Goal: Transaction & Acquisition: Purchase product/service

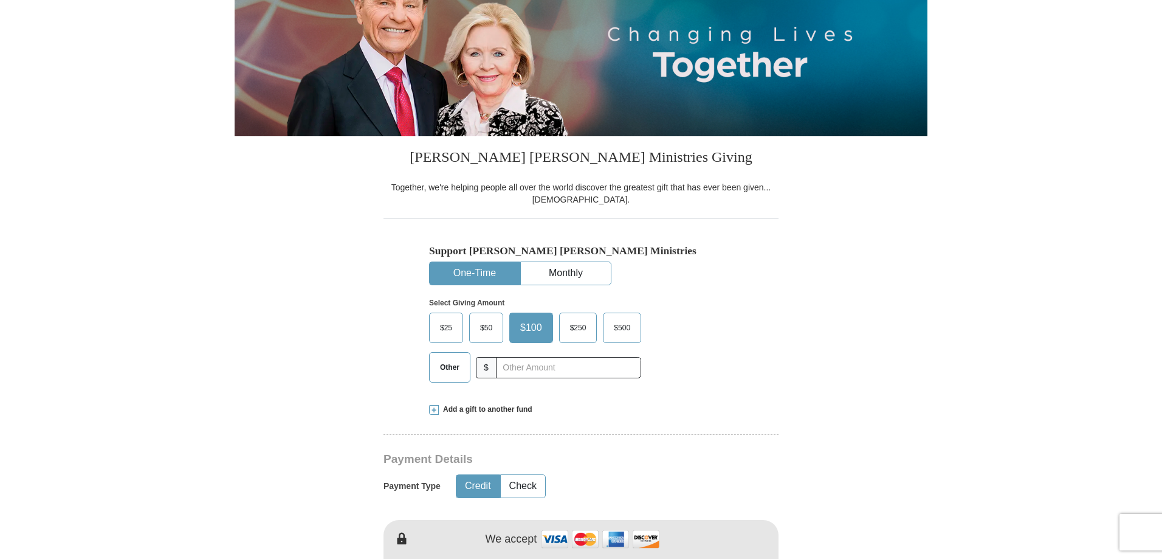
scroll to position [182, 0]
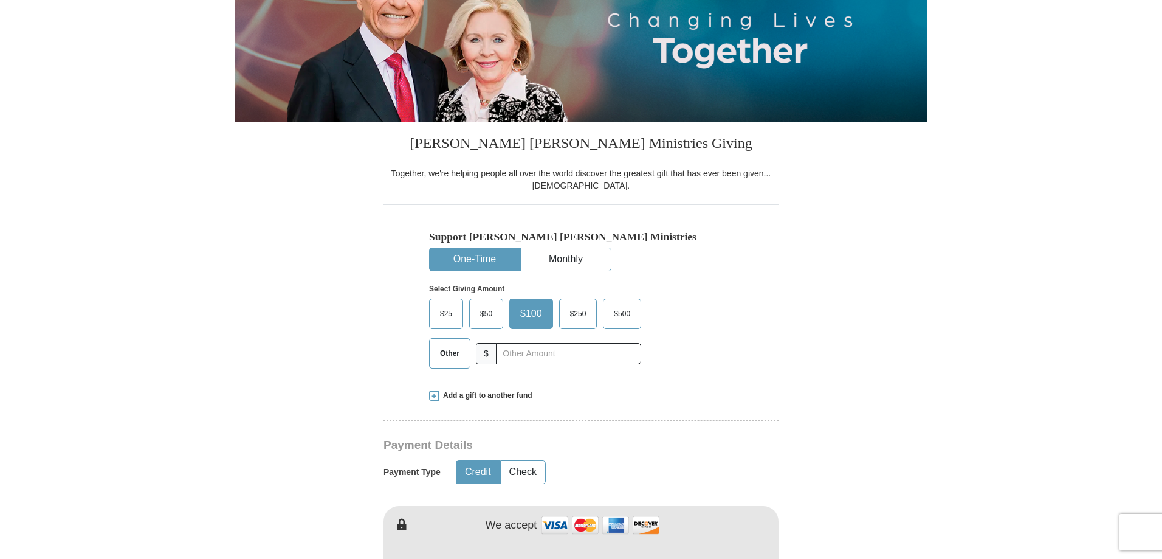
click at [528, 317] on span "$100" at bounding box center [531, 313] width 34 height 18
click at [0, 0] on input "$100" at bounding box center [0, 0] width 0 height 0
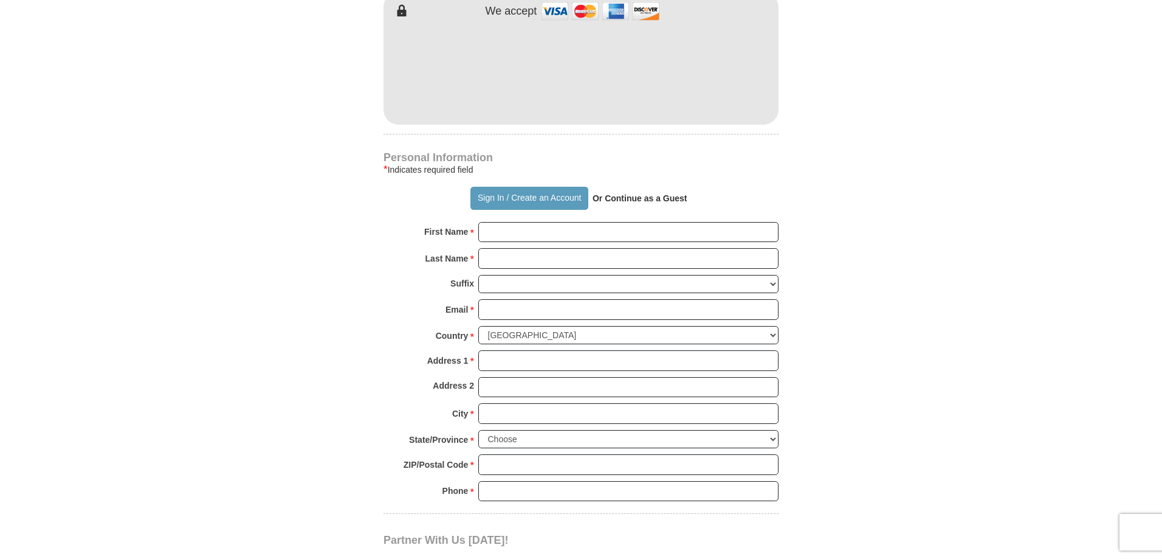
scroll to position [729, 0]
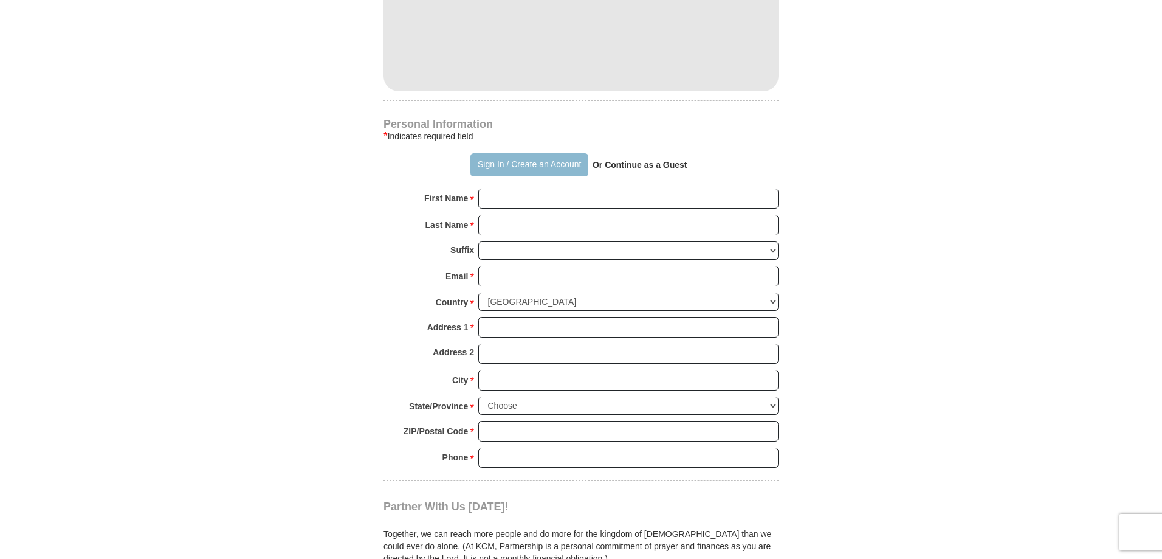
click at [520, 167] on button "Sign In / Create an Account" at bounding box center [528, 164] width 117 height 23
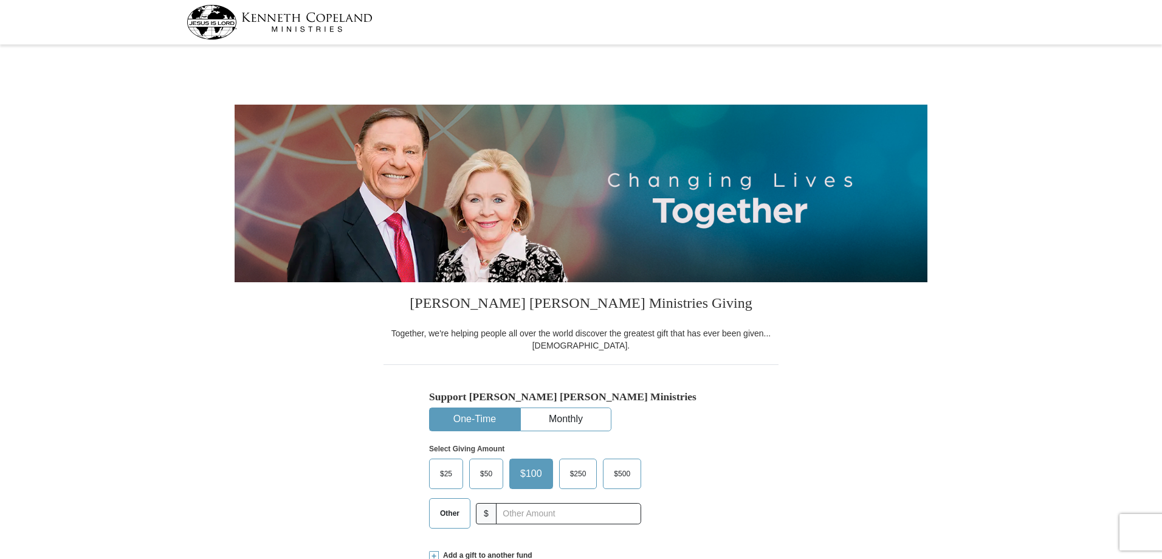
select select "[GEOGRAPHIC_DATA]"
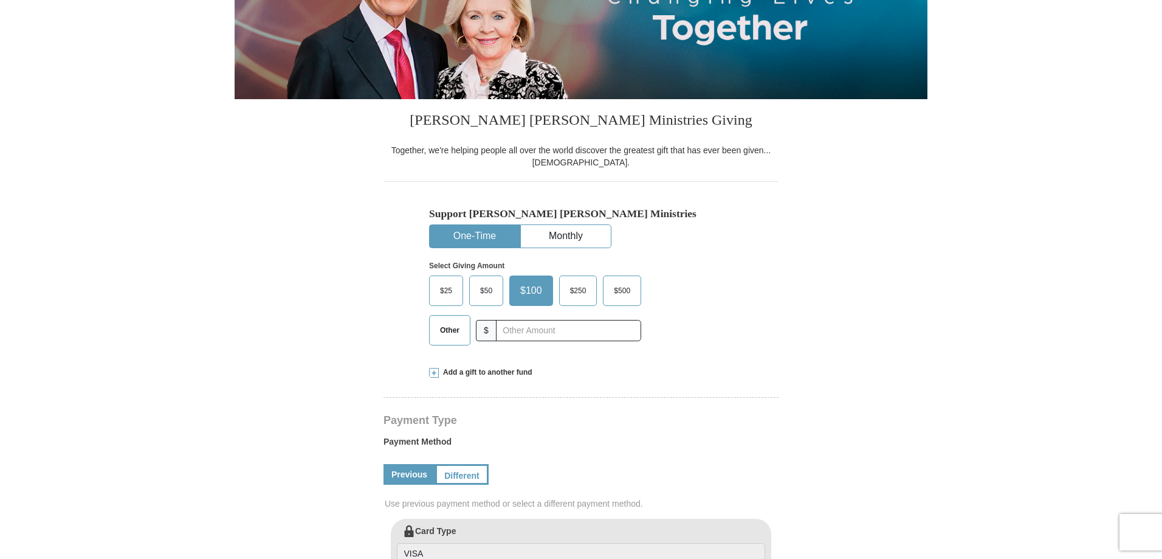
scroll to position [243, 0]
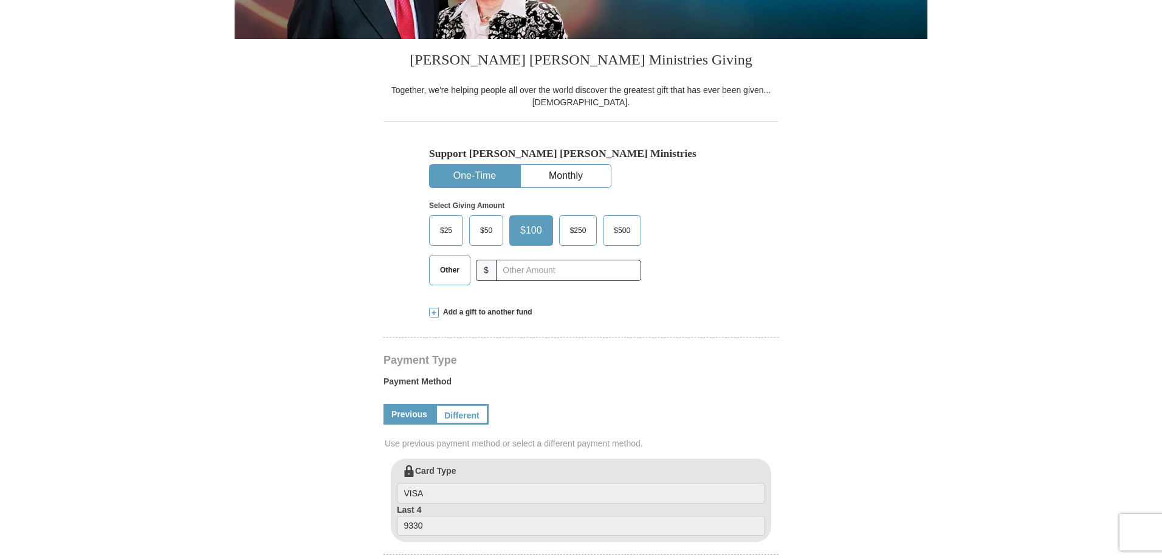
click at [537, 232] on span "$100" at bounding box center [531, 230] width 34 height 18
click at [0, 0] on input "$100" at bounding box center [0, 0] width 0 height 0
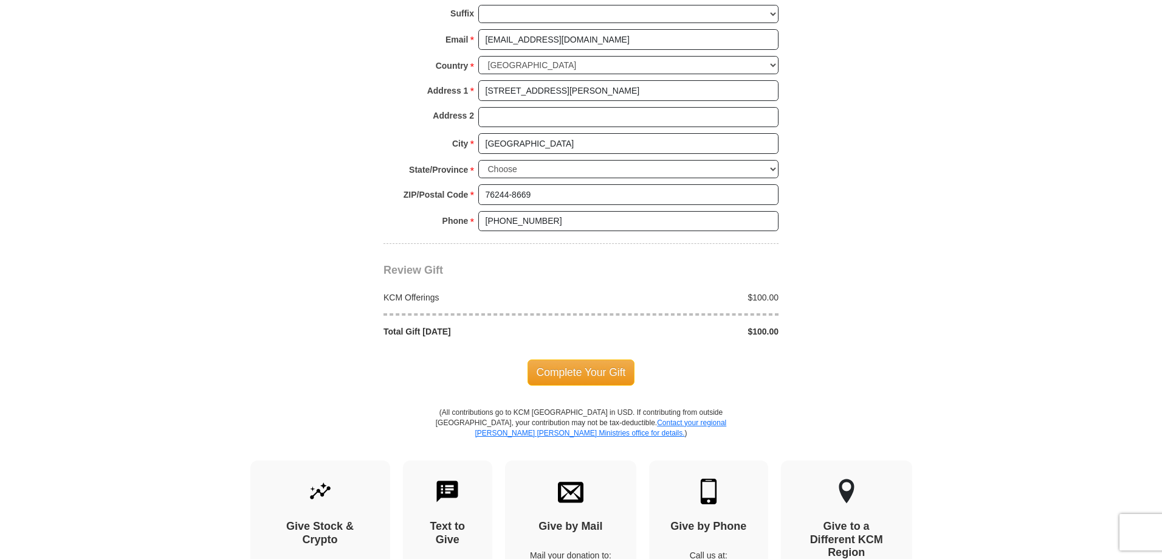
scroll to position [912, 0]
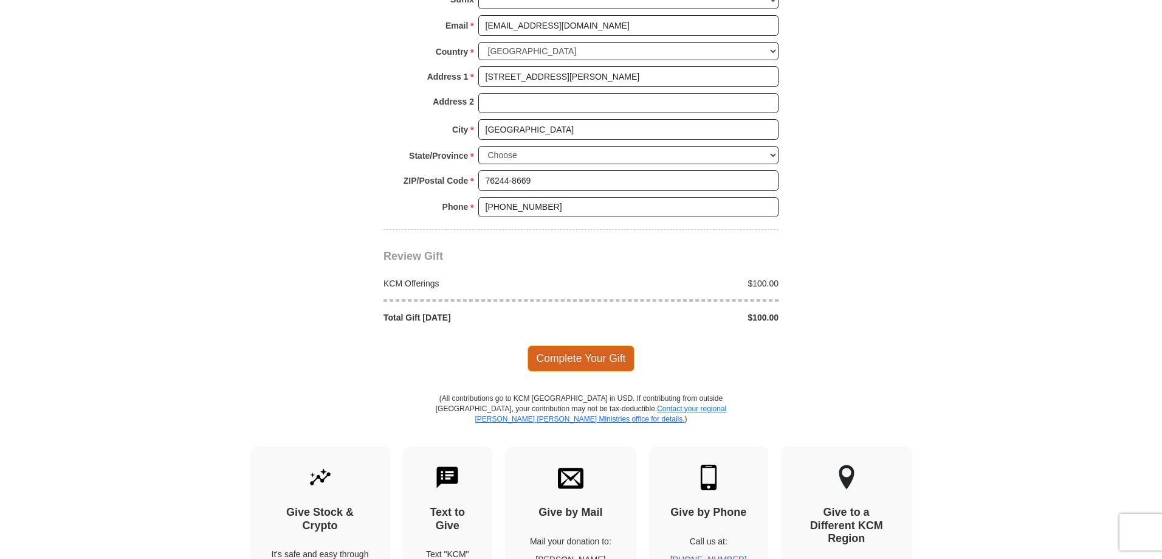
click at [586, 358] on span "Complete Your Gift" at bounding box center [582, 358] width 108 height 26
